Goal: Task Accomplishment & Management: Use online tool/utility

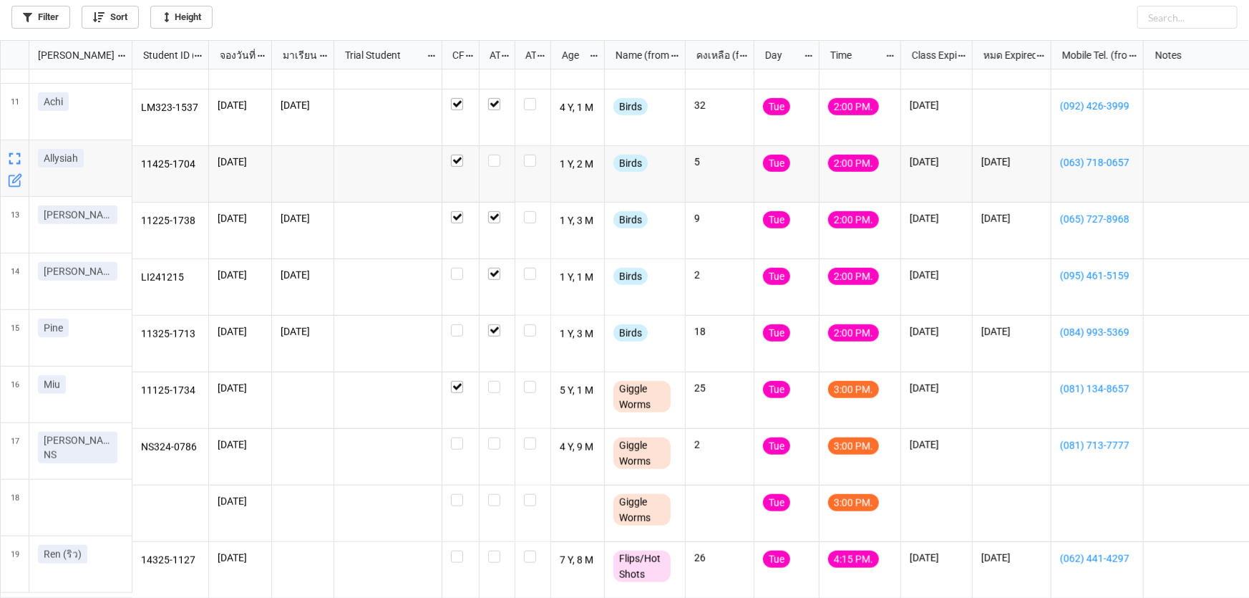
scroll to position [552, 0]
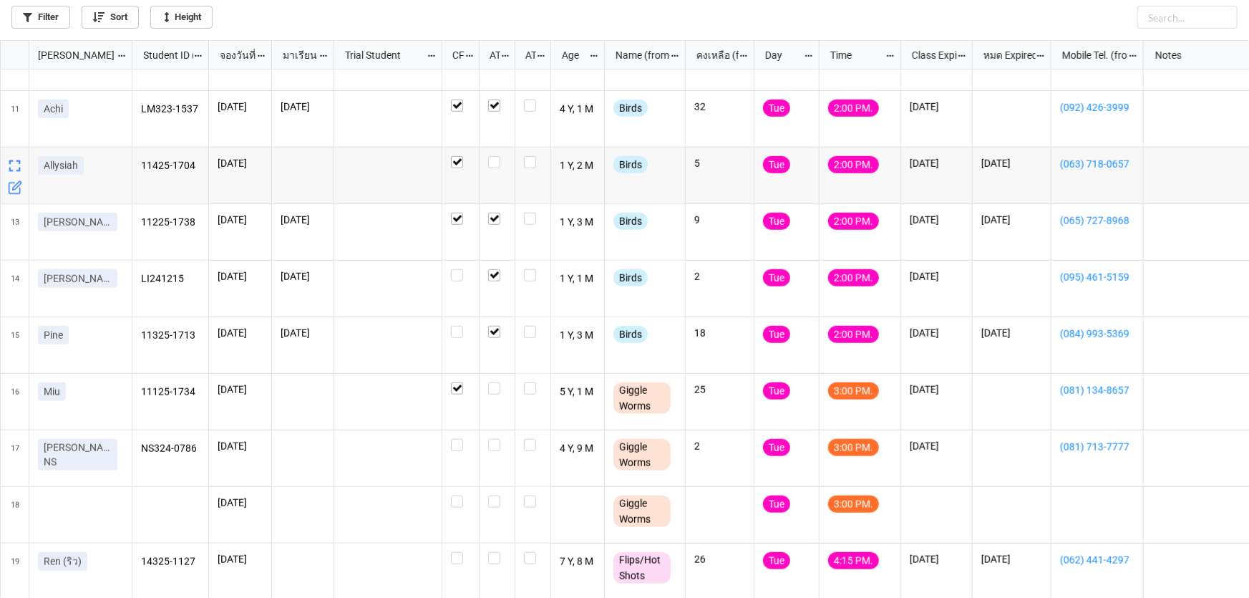
scroll to position [552, 0]
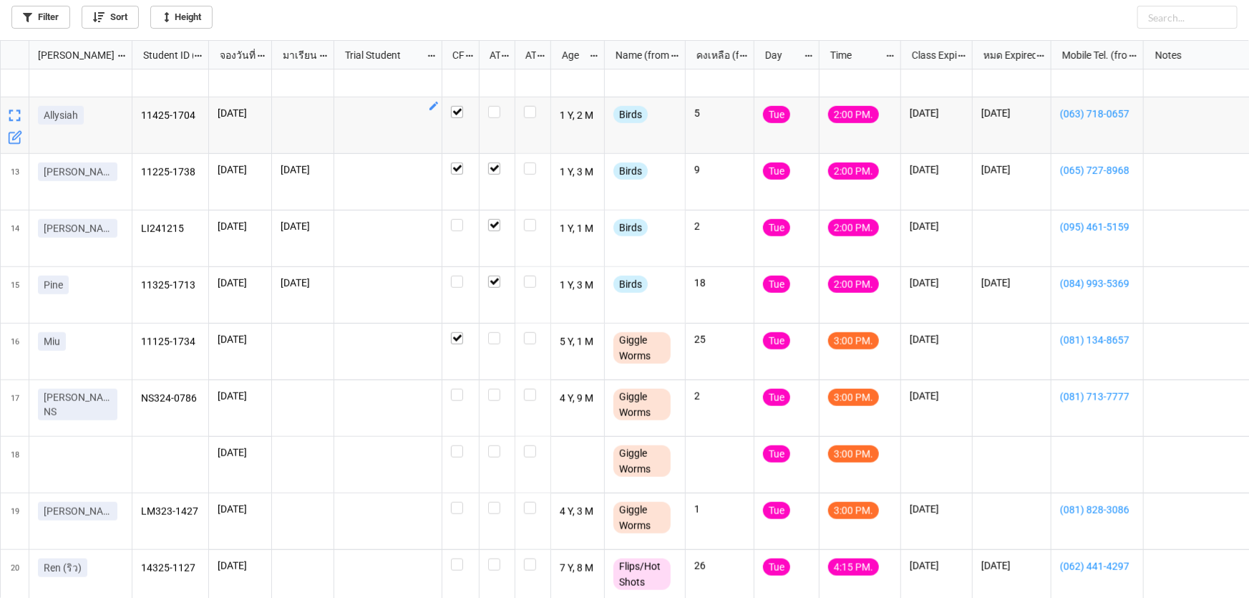
scroll to position [608, 0]
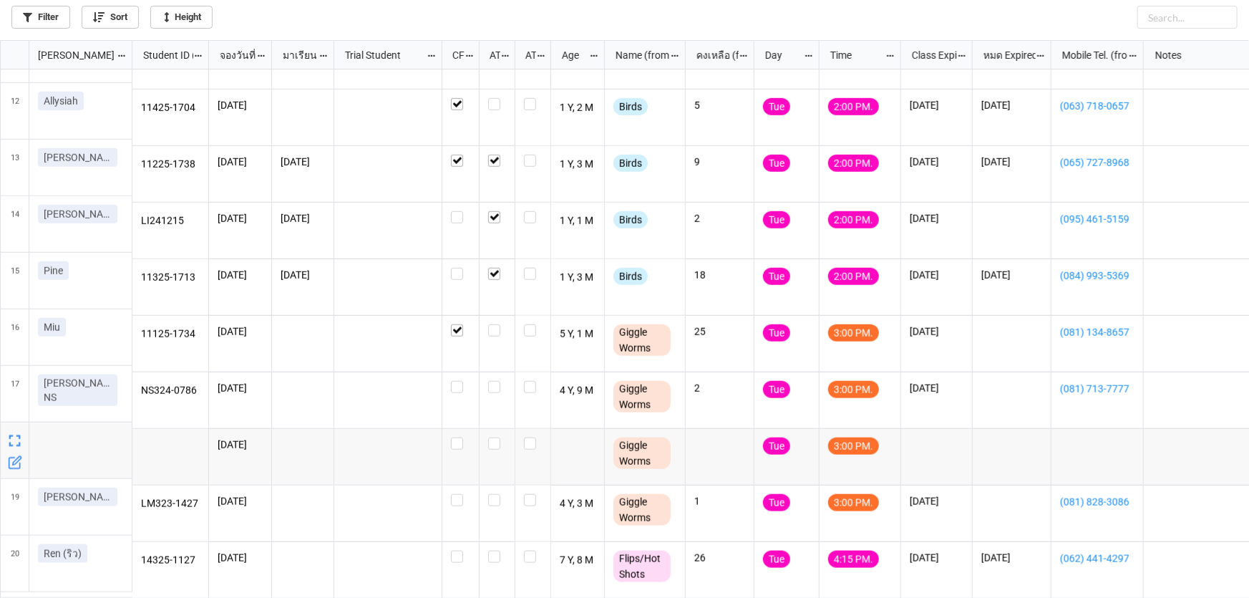
click at [8, 462] on icon "grid" at bounding box center [15, 462] width 14 height 14
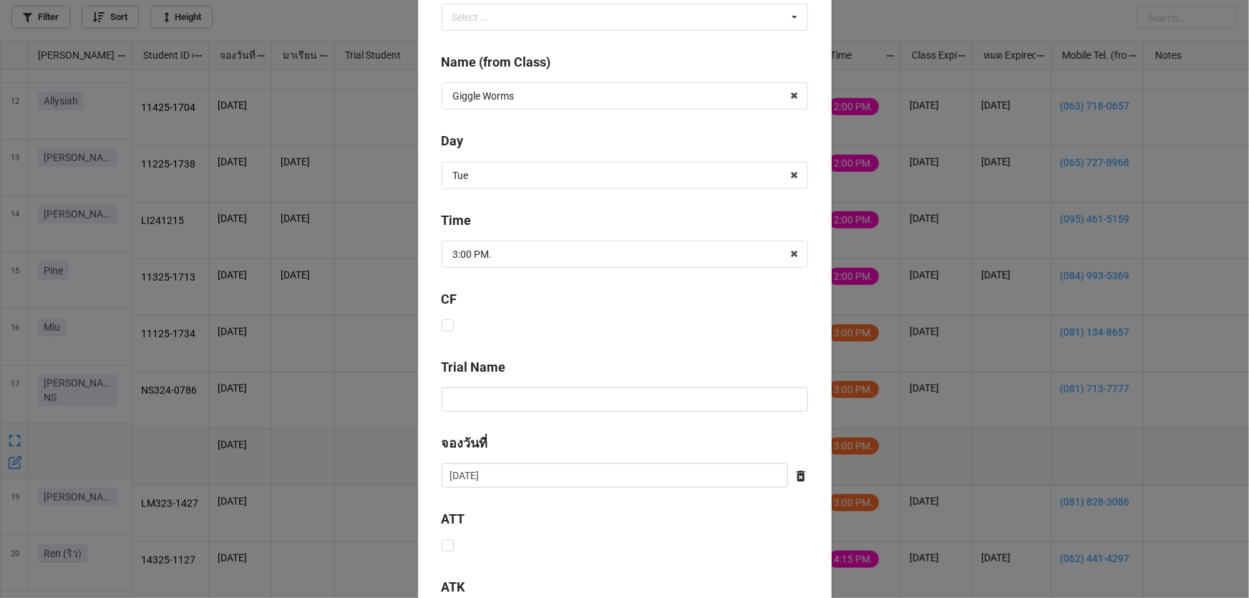
scroll to position [494, 0]
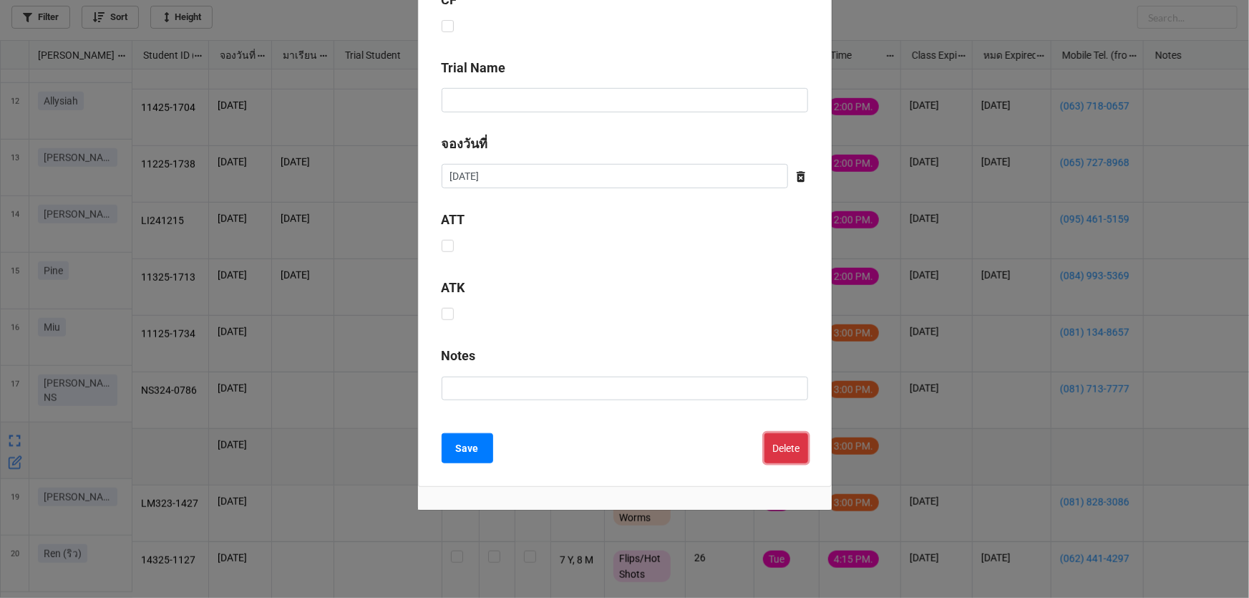
click at [782, 455] on button "Delete" at bounding box center [787, 448] width 44 height 30
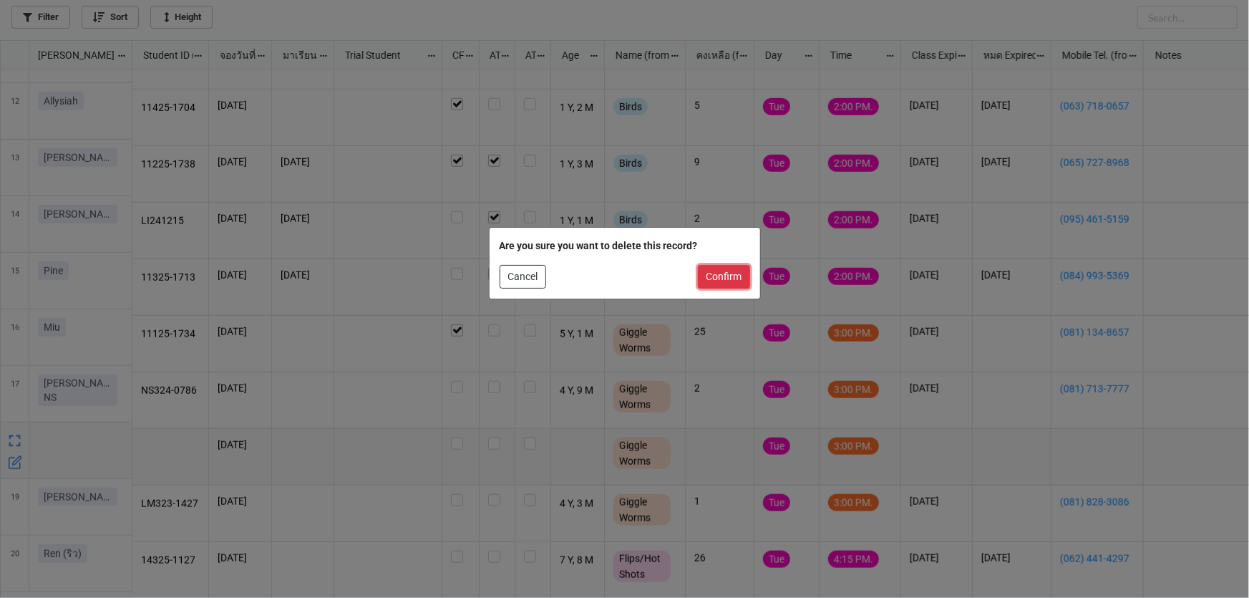
click at [738, 286] on button "Confirm" at bounding box center [724, 277] width 52 height 24
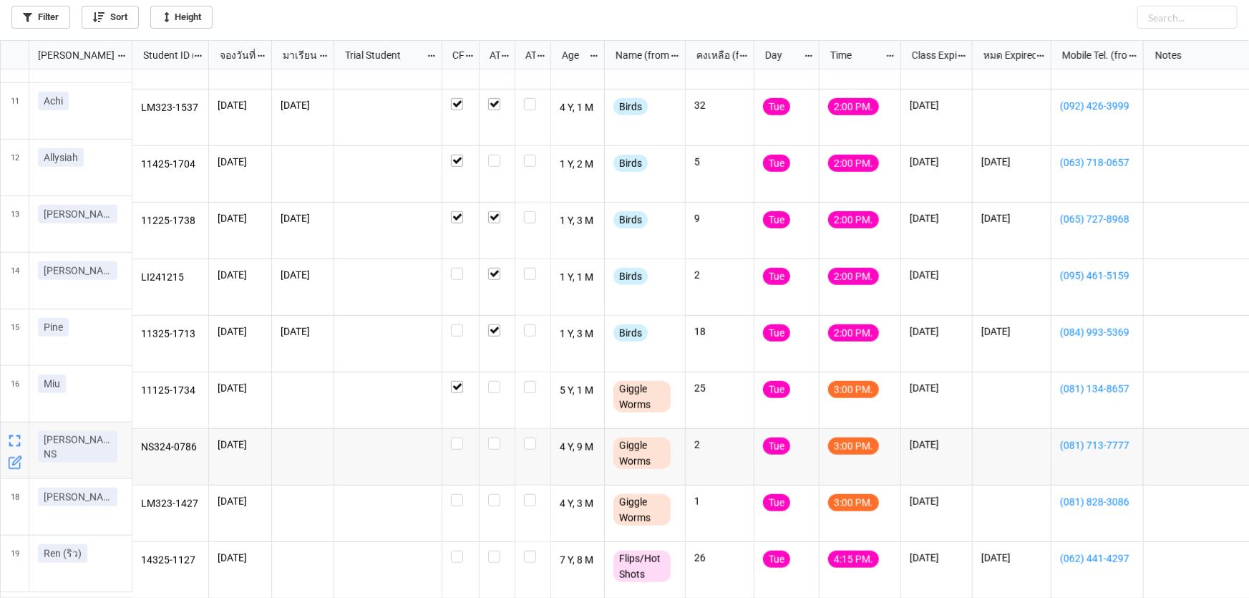
scroll to position [552, 0]
click at [453, 494] on label "grid" at bounding box center [460, 494] width 19 height 0
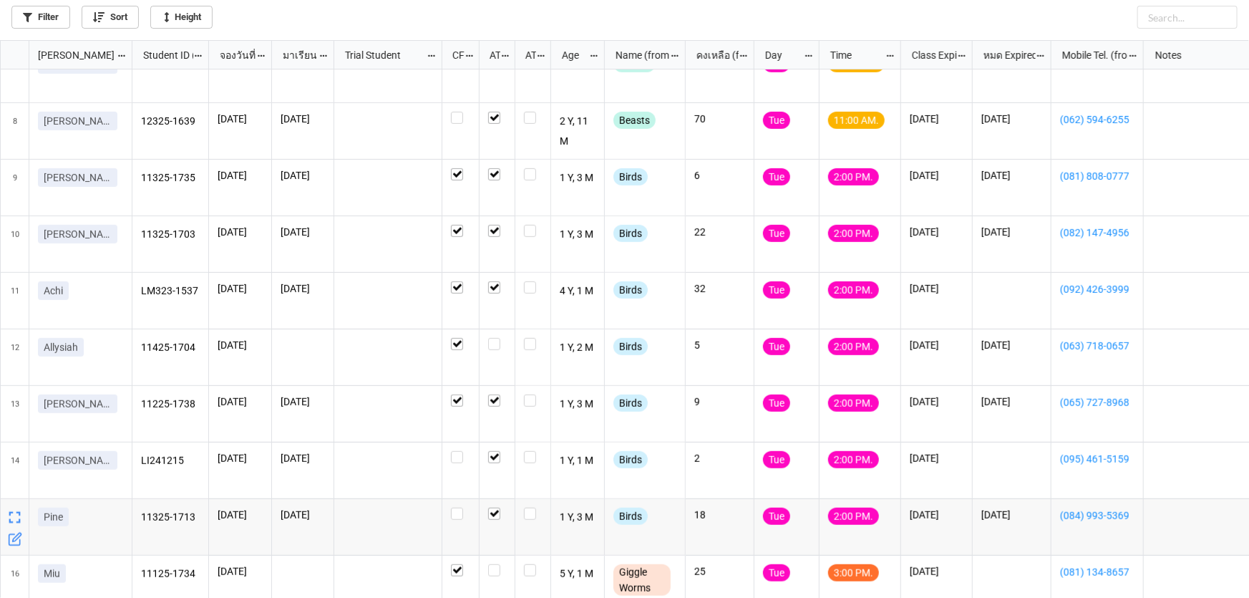
scroll to position [357, 0]
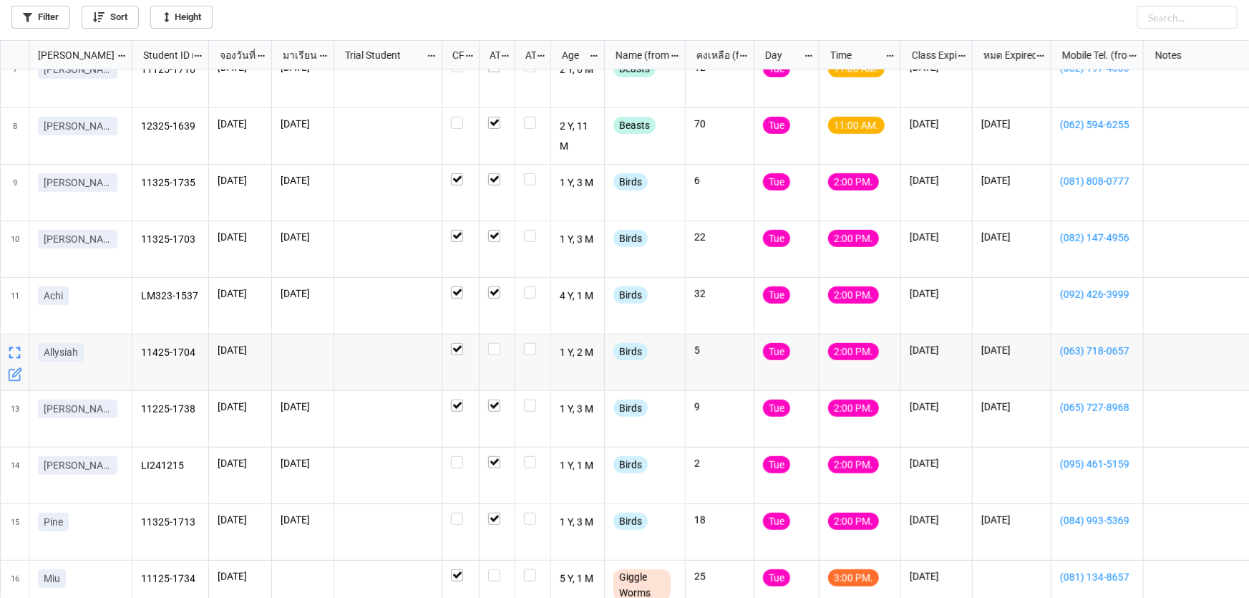
click at [11, 376] on icon "grid" at bounding box center [15, 374] width 14 height 14
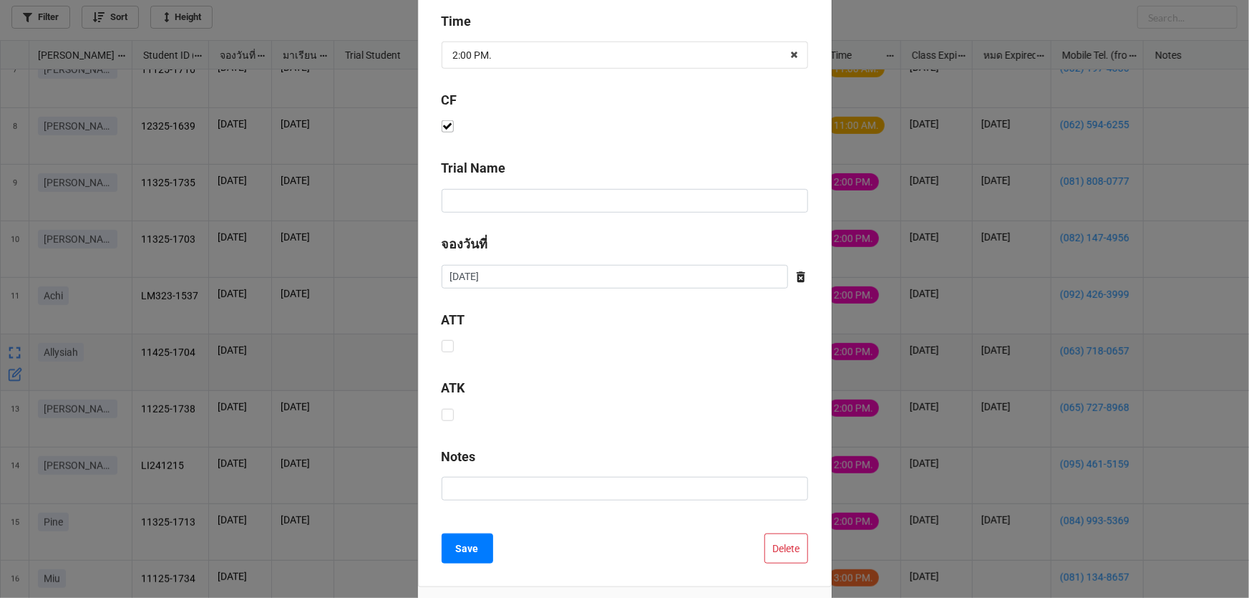
scroll to position [580, 0]
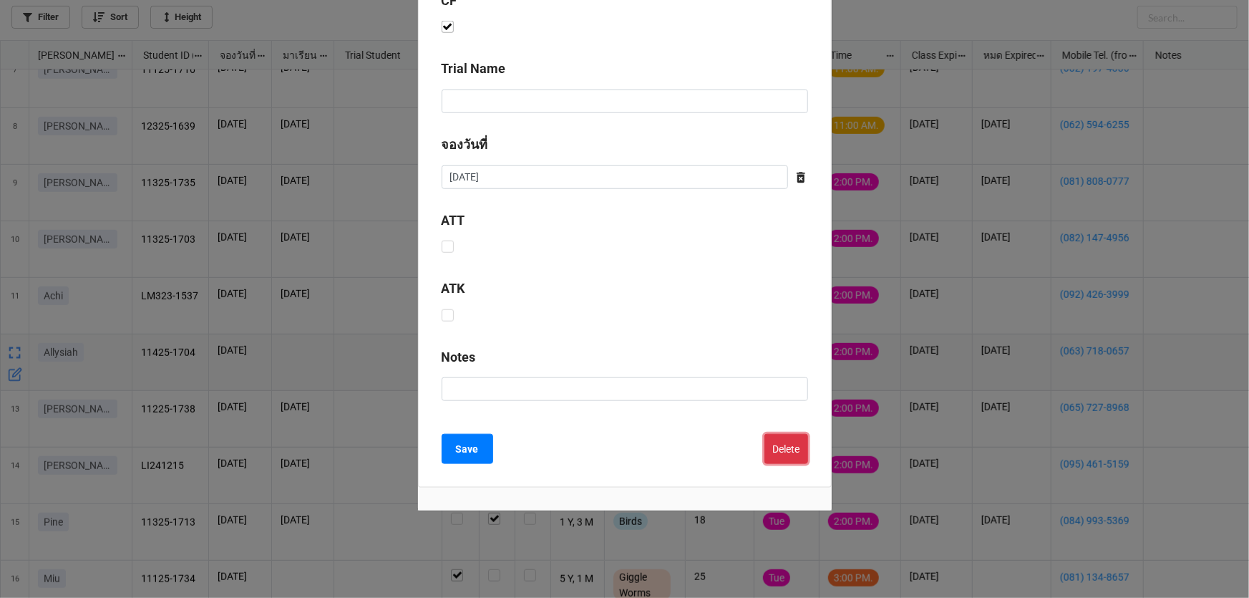
click at [776, 444] on button "Delete" at bounding box center [787, 449] width 44 height 30
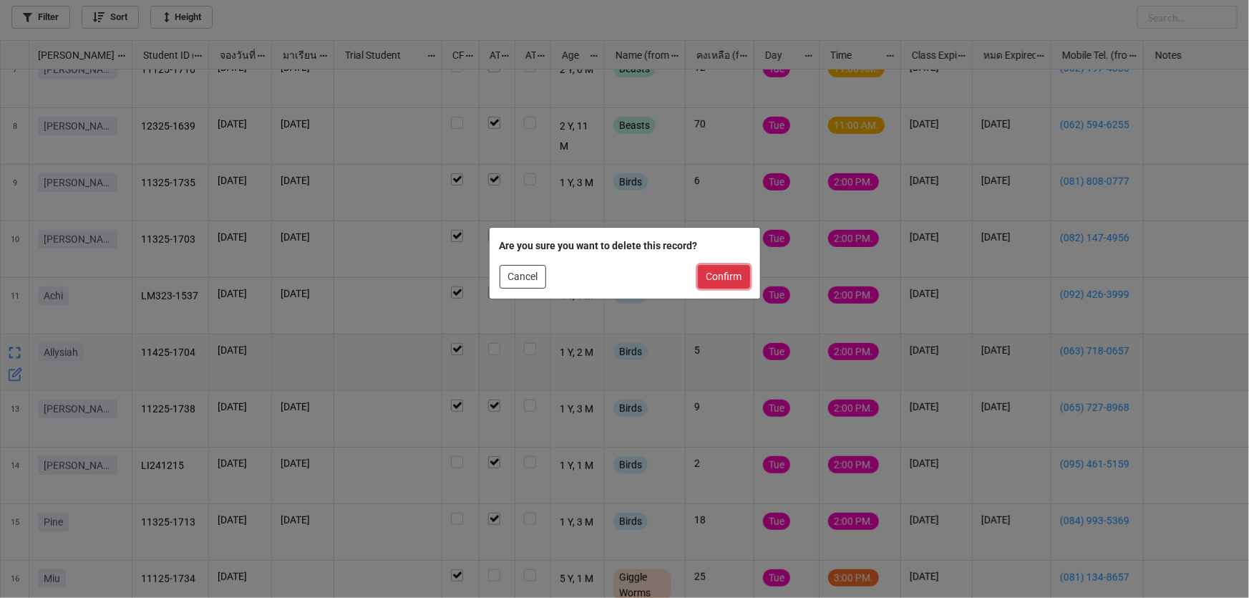
click at [729, 276] on button "Confirm" at bounding box center [724, 277] width 52 height 24
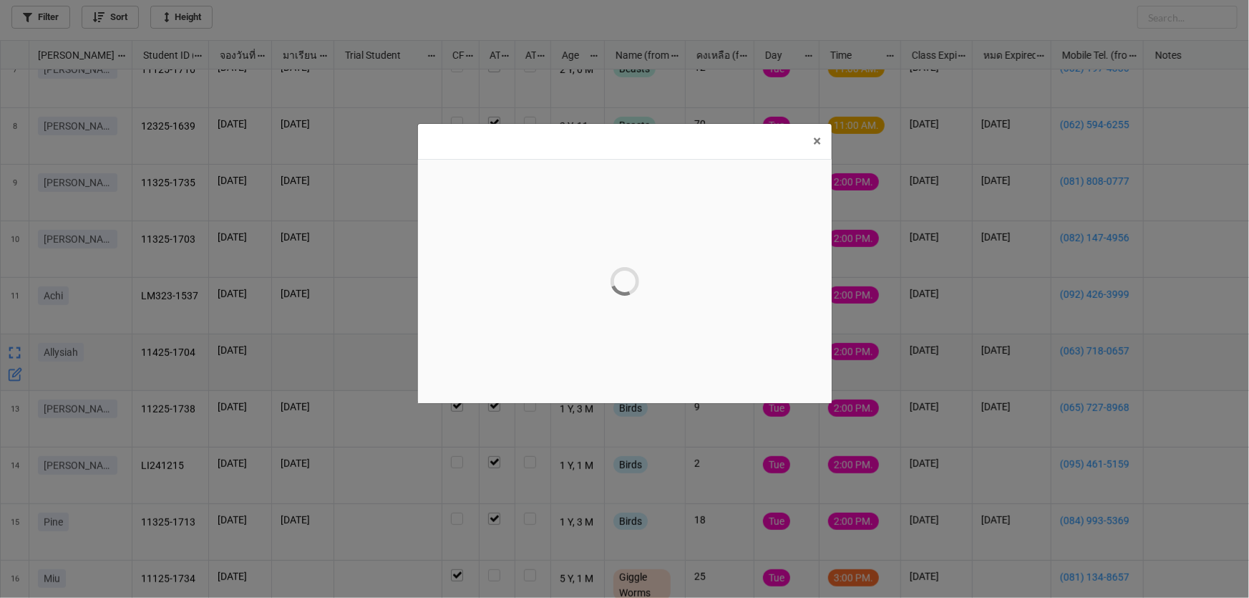
scroll to position [0, 0]
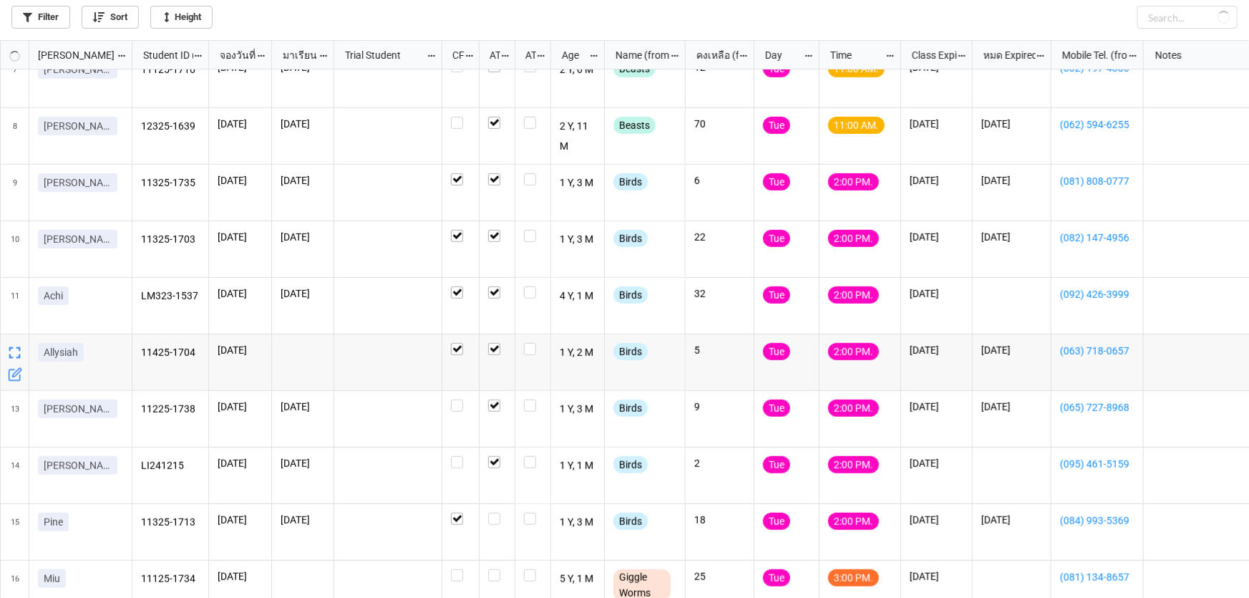
checkbox input "true"
checkbox input "false"
checkbox input "true"
checkbox input "false"
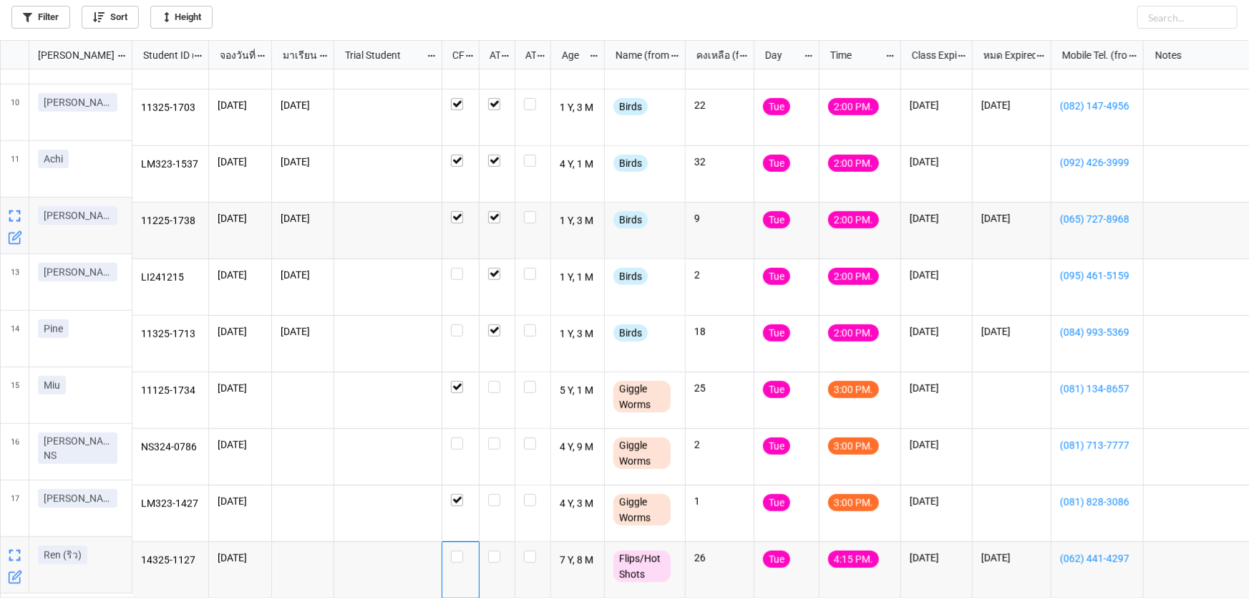
scroll to position [495, 0]
checkbox input "false"
checkbox input "true"
checkbox input "false"
checkbox input "true"
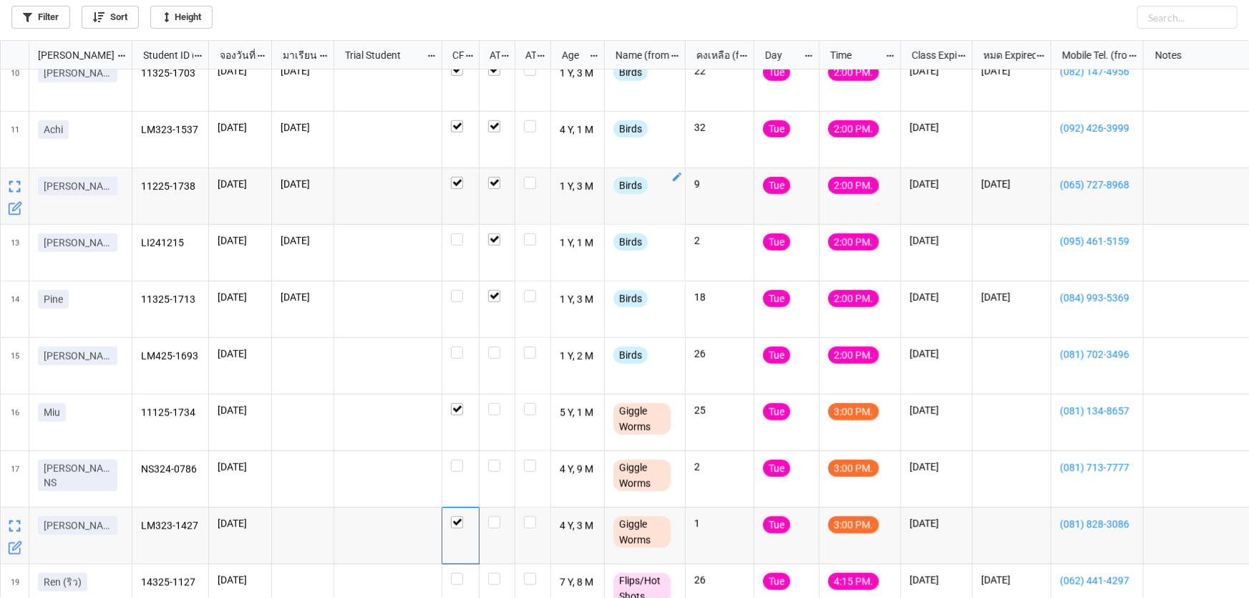
scroll to position [552, 0]
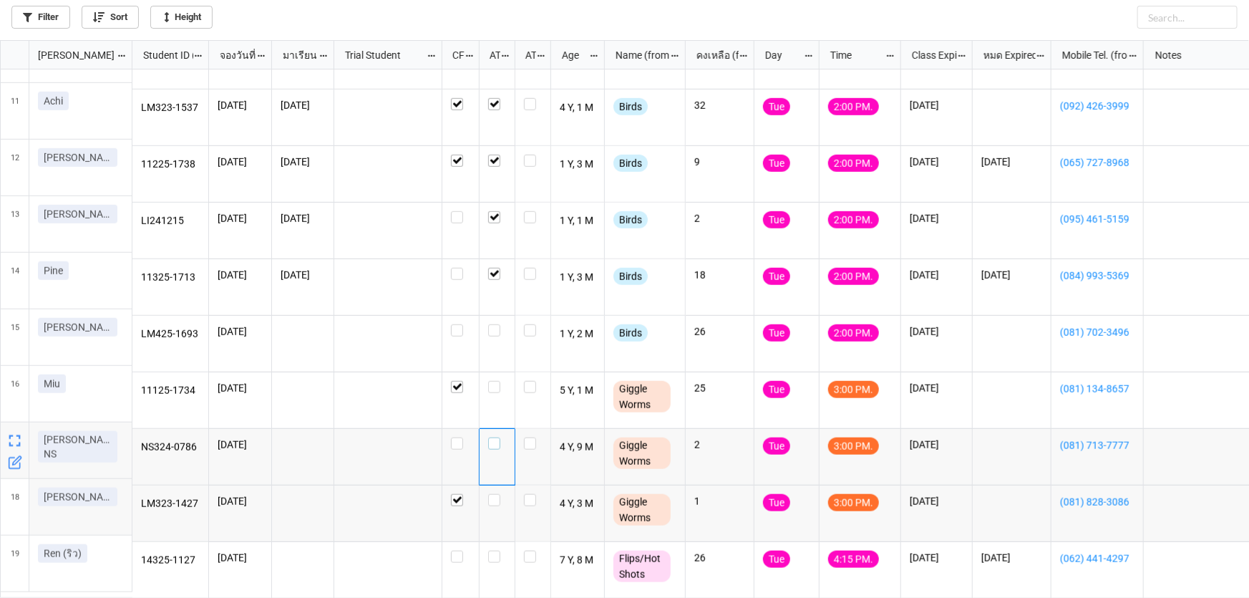
click at [490, 437] on label "grid" at bounding box center [497, 437] width 18 height 0
click at [492, 381] on label "grid" at bounding box center [497, 381] width 18 height 0
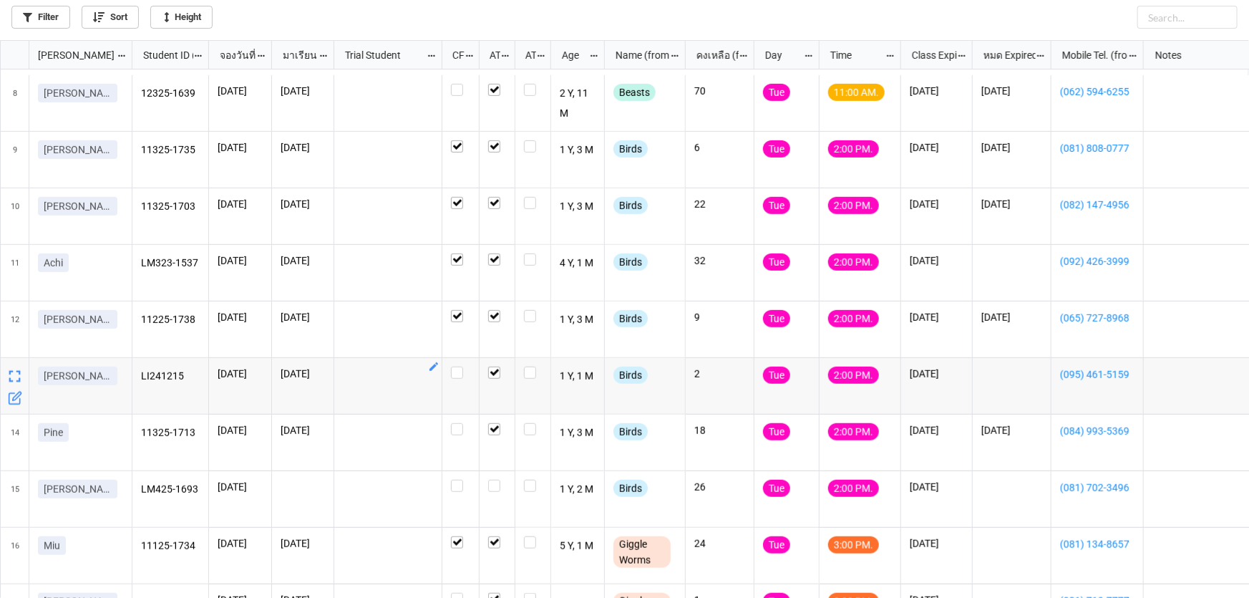
scroll to position [666, 0]
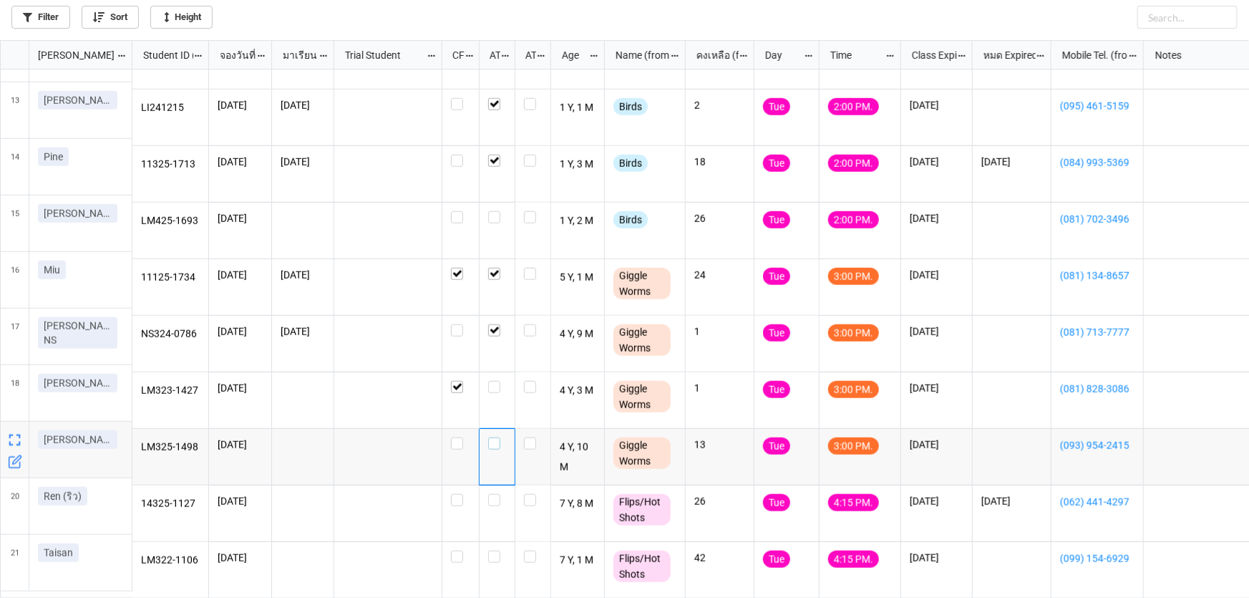
click at [494, 437] on label "grid" at bounding box center [497, 437] width 18 height 0
click at [494, 381] on label "grid" at bounding box center [497, 381] width 18 height 0
checkbox input "true"
click at [493, 550] on label "grid" at bounding box center [497, 550] width 18 height 0
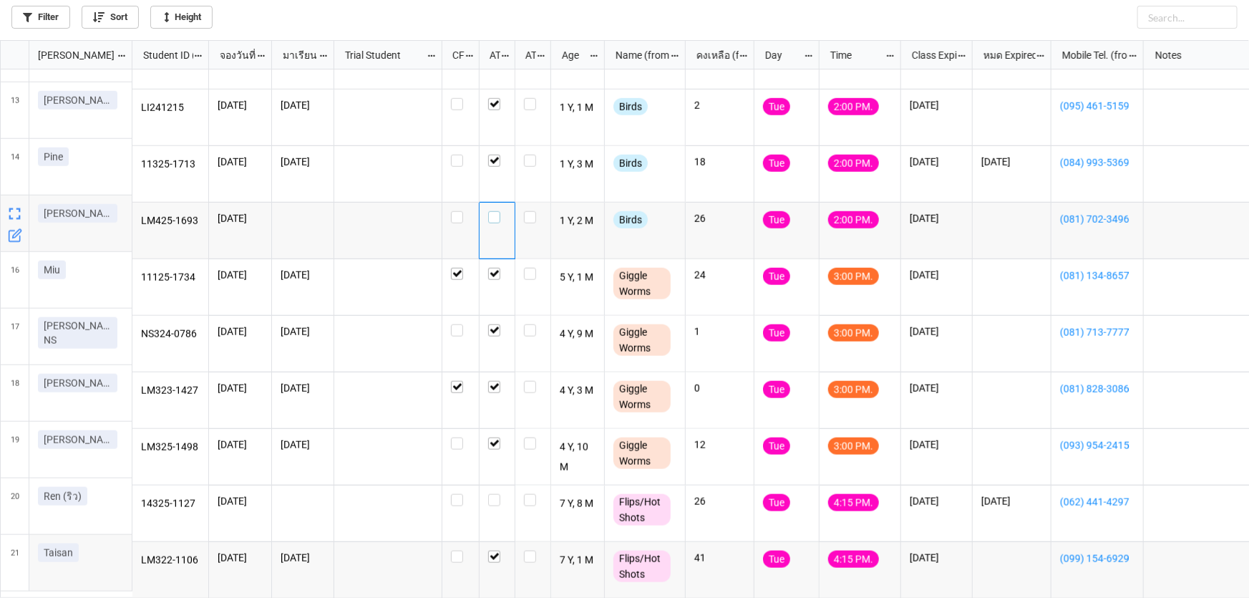
click at [492, 211] on label "grid" at bounding box center [497, 211] width 18 height 0
click at [494, 494] on label "grid" at bounding box center [497, 494] width 18 height 0
